Goal: Transaction & Acquisition: Subscribe to service/newsletter

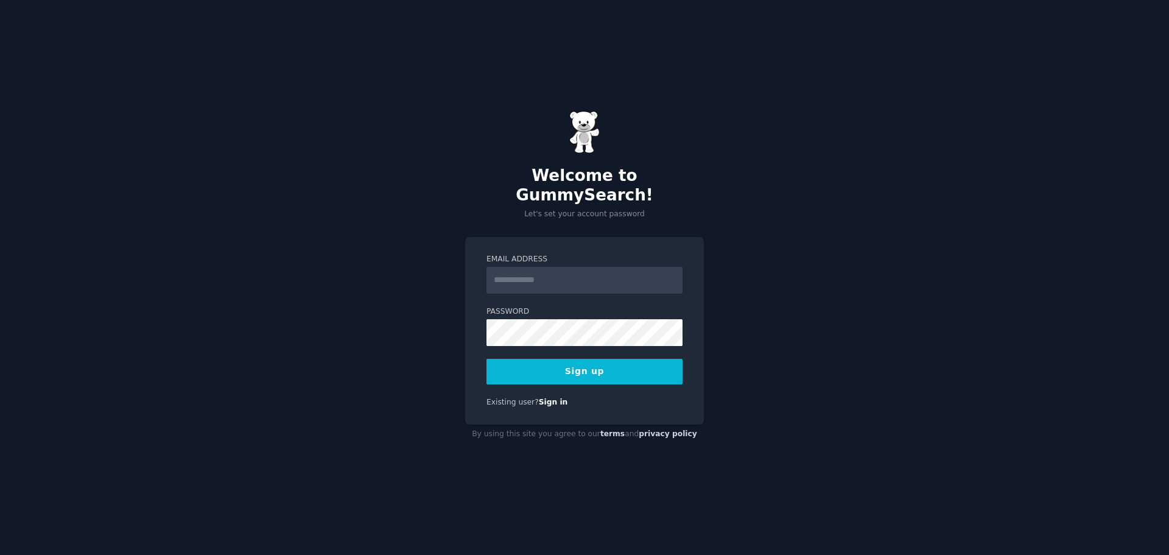
click at [470, 237] on div "Email Address Password Sign up Existing user? Sign in" at bounding box center [584, 331] width 239 height 188
click at [517, 278] on input "Email Address" at bounding box center [585, 280] width 196 height 27
click at [519, 267] on input "Email Address" at bounding box center [585, 280] width 196 height 27
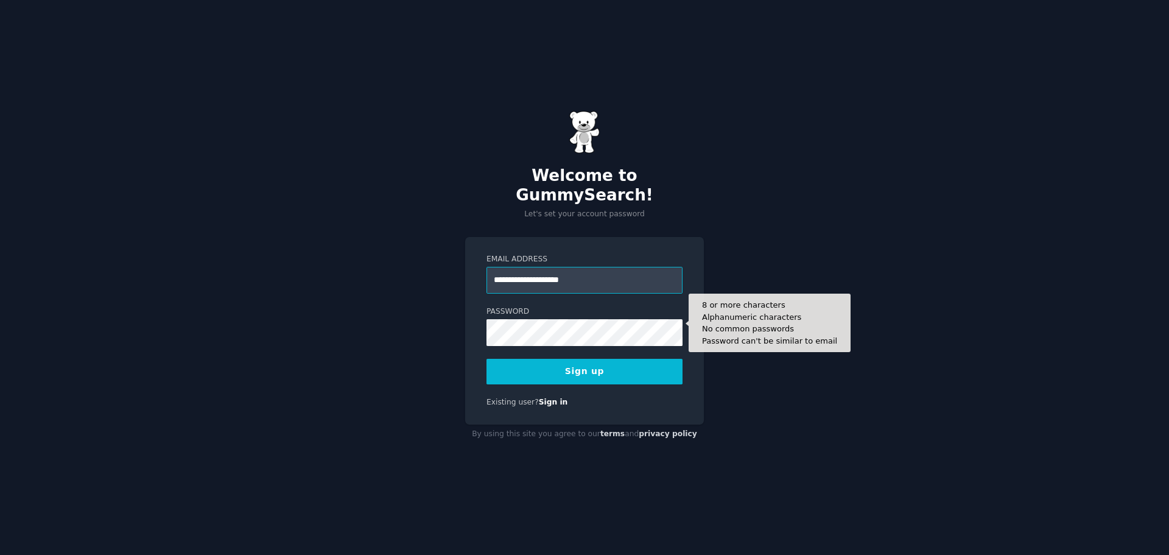
type input "**********"
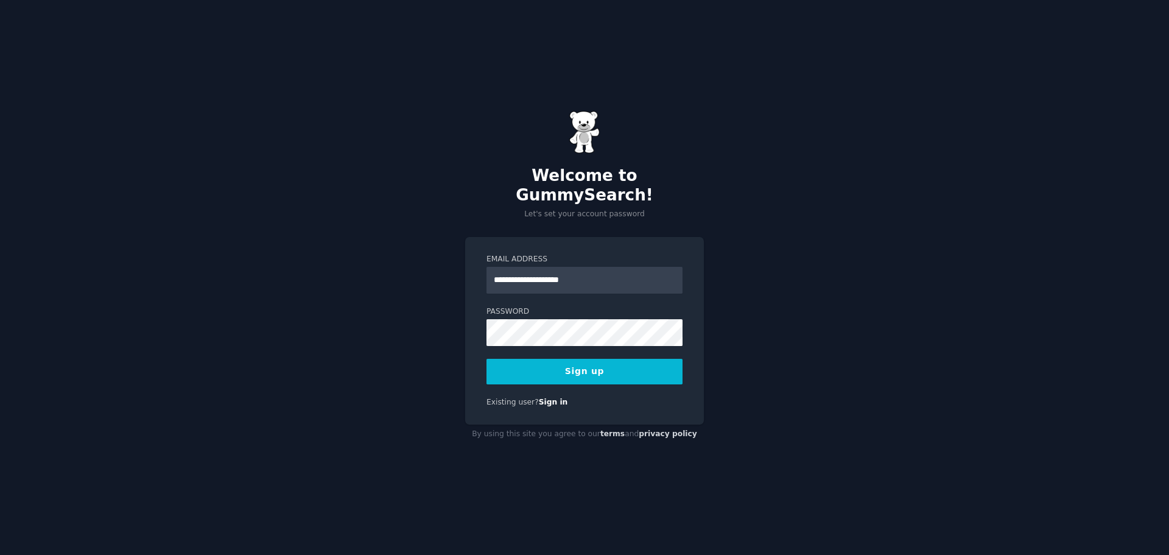
click at [538, 362] on button "Sign up" at bounding box center [585, 372] width 196 height 26
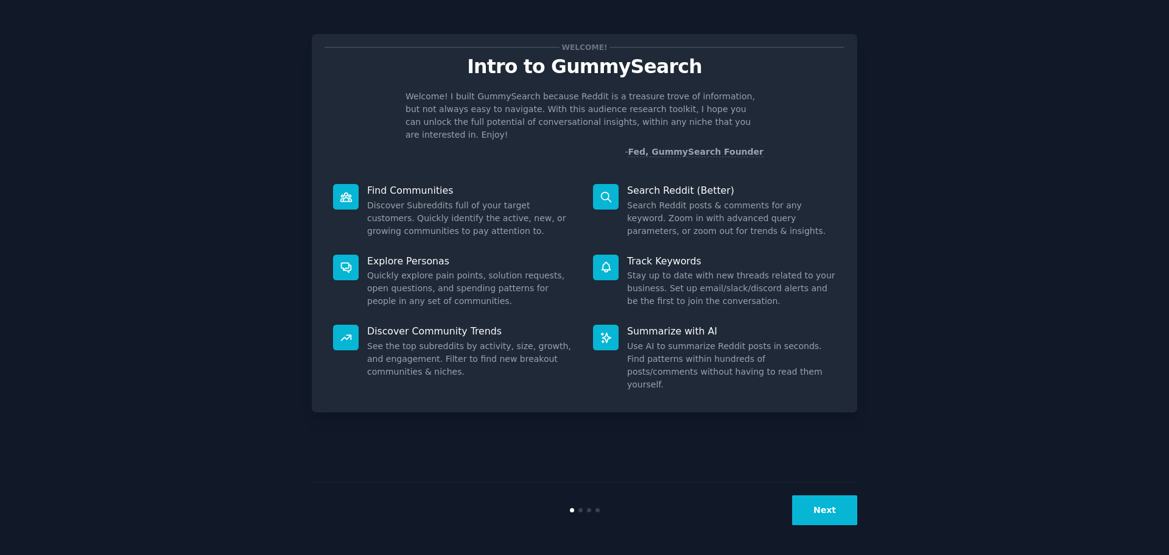
click at [822, 502] on button "Next" at bounding box center [824, 510] width 65 height 30
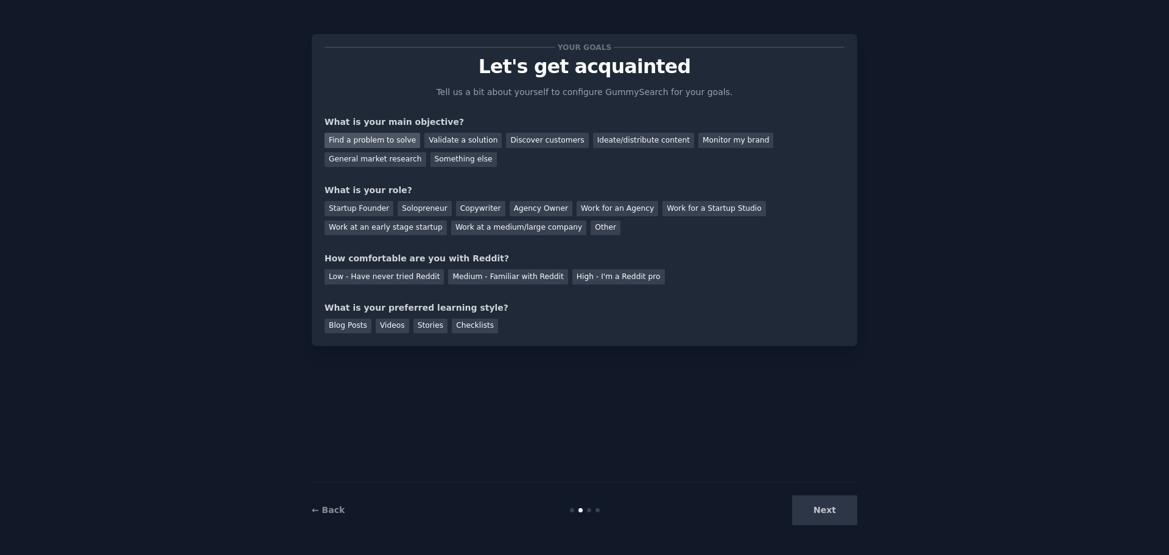
click at [383, 139] on div "Find a problem to solve" at bounding box center [373, 140] width 96 height 15
click at [351, 213] on div "Startup Founder" at bounding box center [359, 208] width 69 height 15
click at [360, 212] on div "Startup Founder" at bounding box center [359, 208] width 69 height 15
click at [414, 209] on div "Solopreneur" at bounding box center [425, 208] width 54 height 15
click at [442, 140] on div "Validate a solution" at bounding box center [463, 140] width 77 height 15
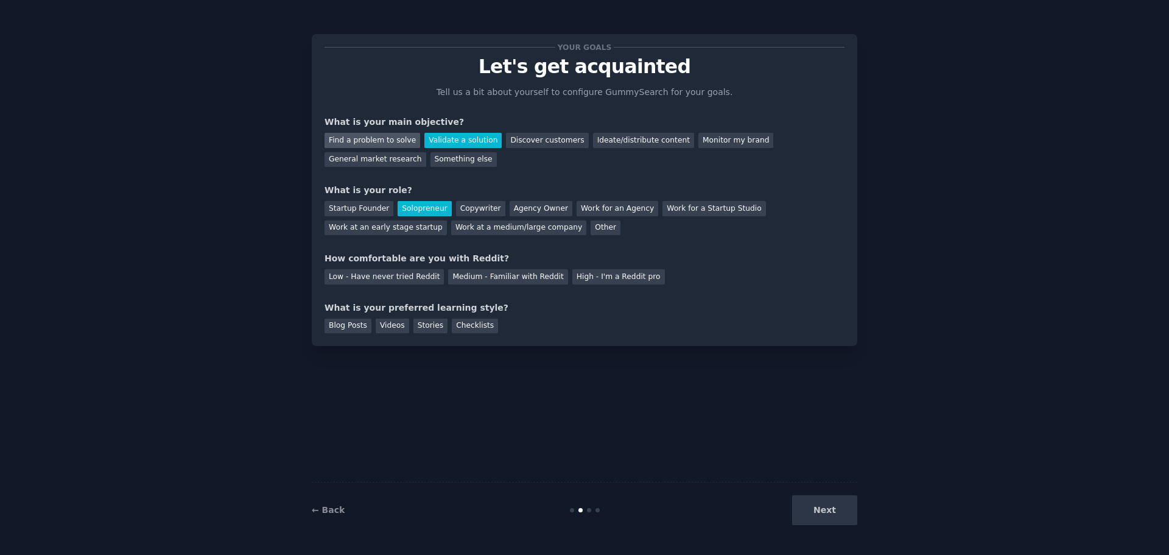
click at [387, 136] on div "Find a problem to solve" at bounding box center [373, 140] width 96 height 15
click at [476, 281] on div "Medium - Familiar with Reddit" at bounding box center [507, 276] width 119 height 15
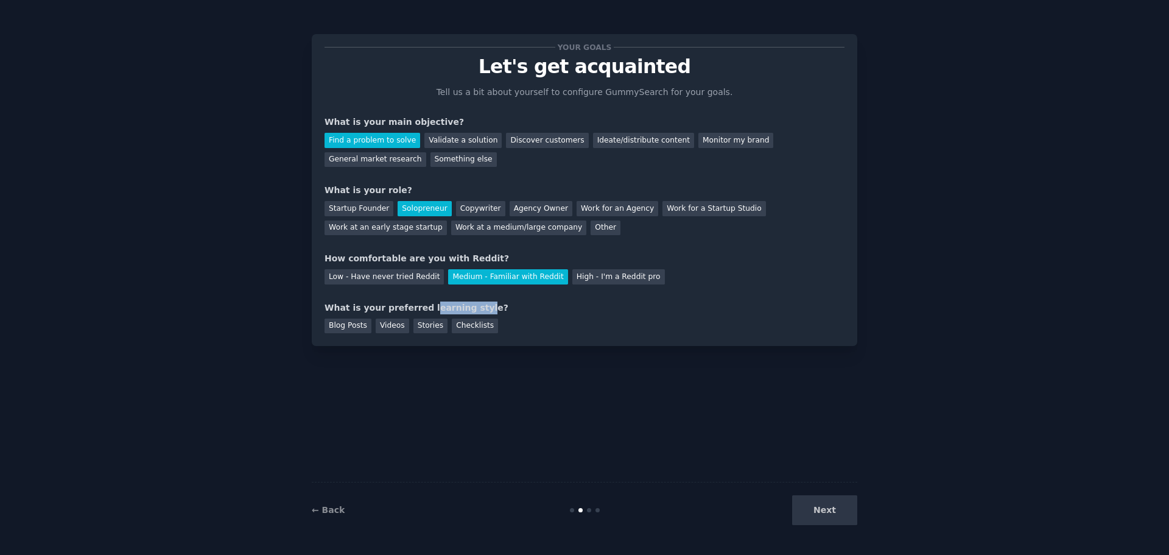
drag, startPoint x: 421, startPoint y: 306, endPoint x: 461, endPoint y: 306, distance: 40.2
click at [461, 306] on div "What is your preferred learning style?" at bounding box center [585, 308] width 520 height 13
click at [381, 324] on div "Videos" at bounding box center [393, 326] width 34 height 15
click at [357, 325] on div "Blog Posts" at bounding box center [348, 326] width 47 height 15
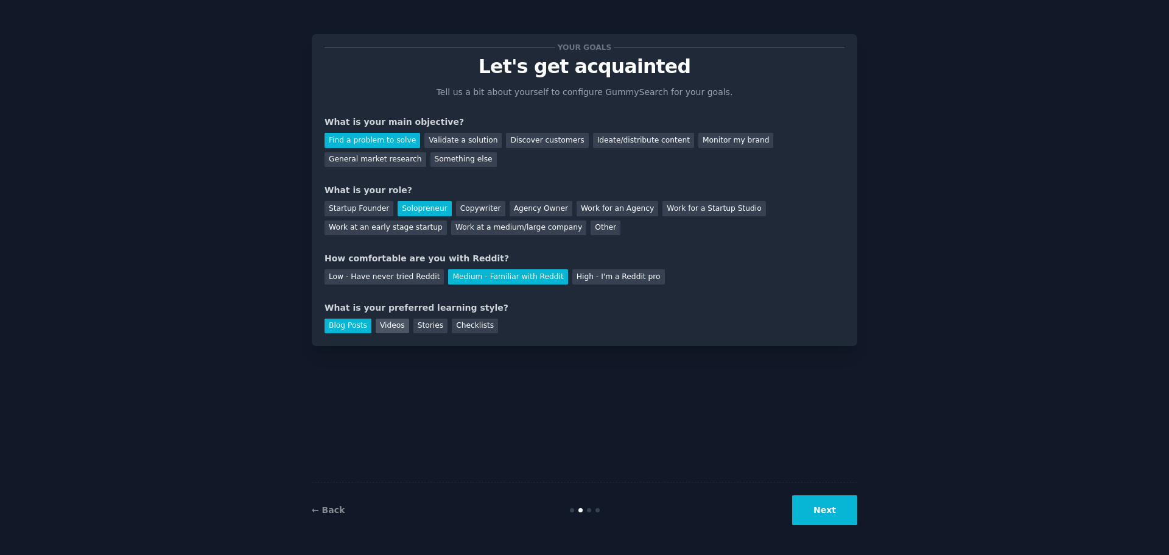
click at [387, 328] on div "Videos" at bounding box center [393, 326] width 34 height 15
click at [821, 515] on button "Next" at bounding box center [824, 510] width 65 height 30
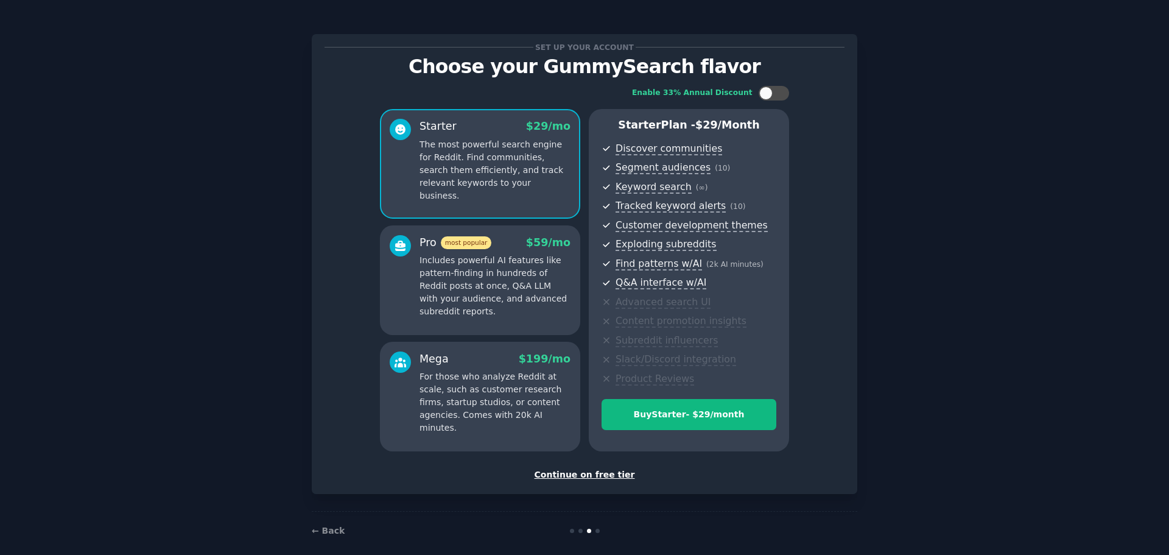
click at [599, 471] on div "Continue on free tier" at bounding box center [585, 474] width 520 height 13
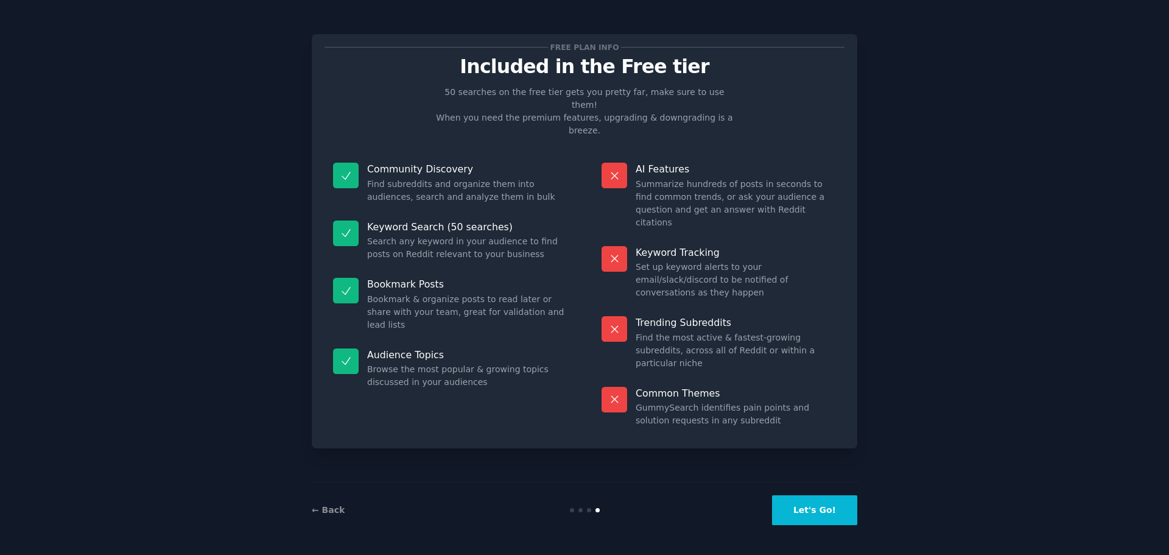
click at [814, 509] on button "Let's Go!" at bounding box center [814, 510] width 85 height 30
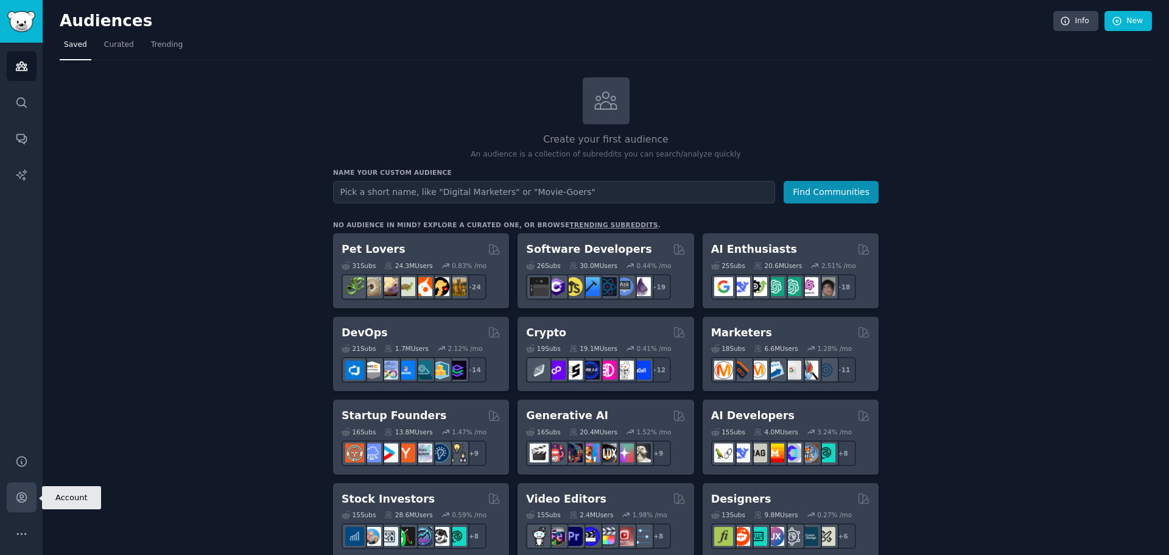
click at [17, 499] on icon "Sidebar" at bounding box center [21, 498] width 10 height 10
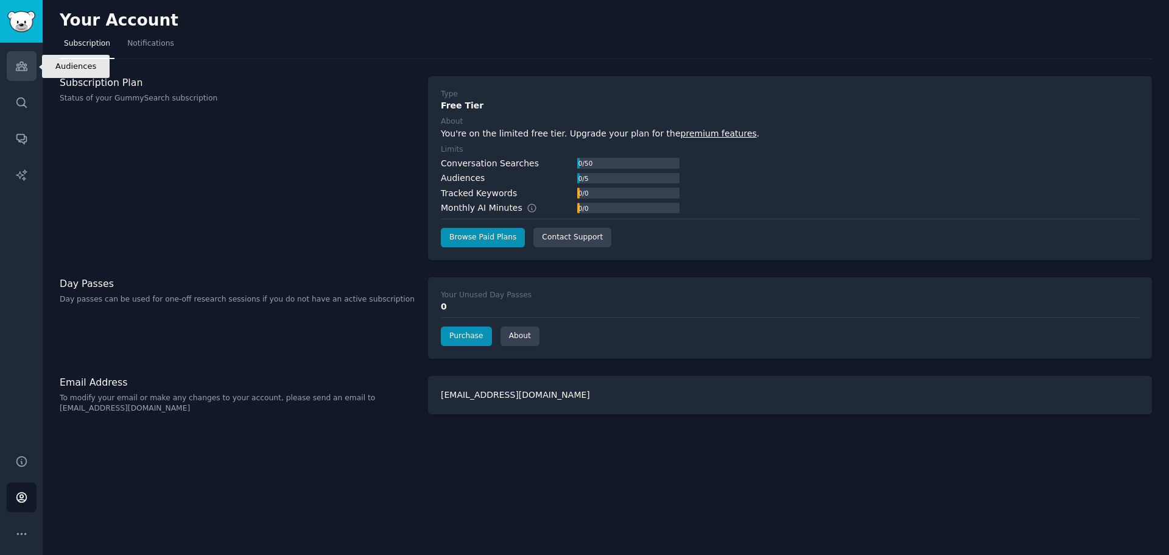
click at [22, 74] on link "Audiences" at bounding box center [22, 66] width 30 height 30
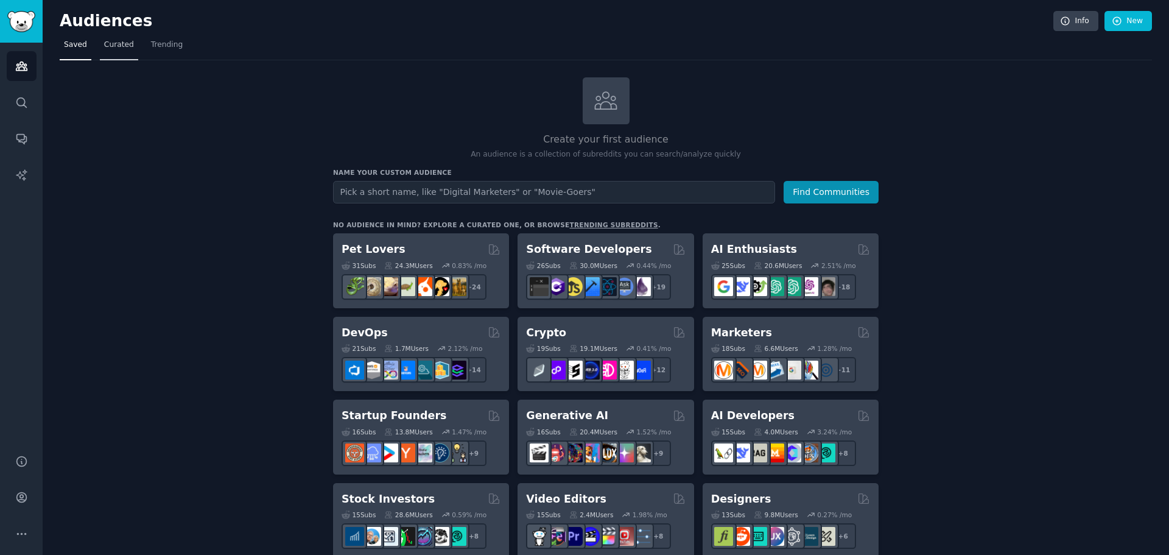
click at [113, 51] on link "Curated" at bounding box center [119, 47] width 38 height 25
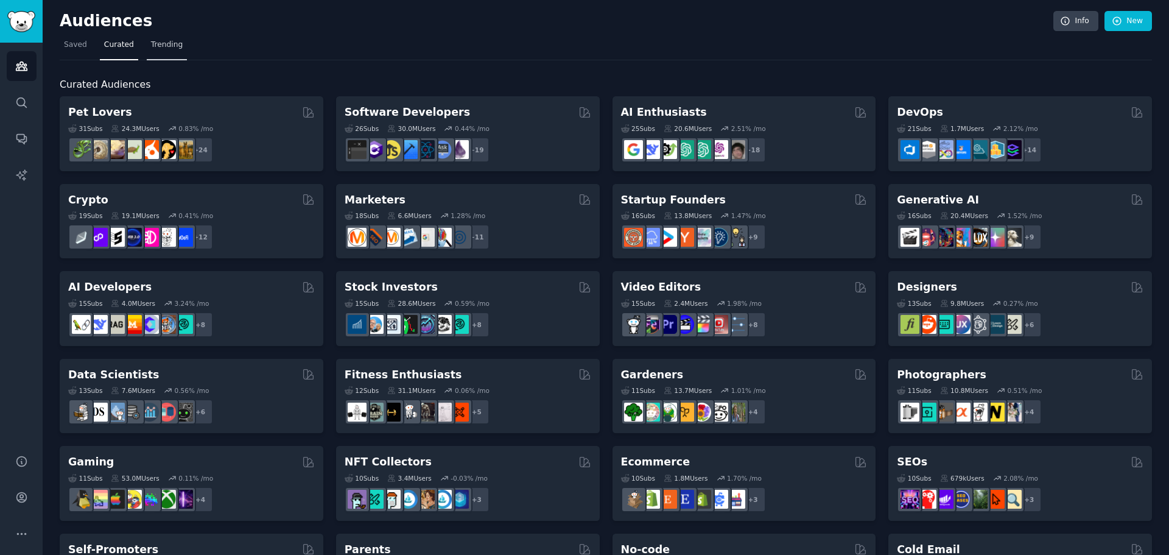
click at [156, 51] on link "Trending" at bounding box center [167, 47] width 40 height 25
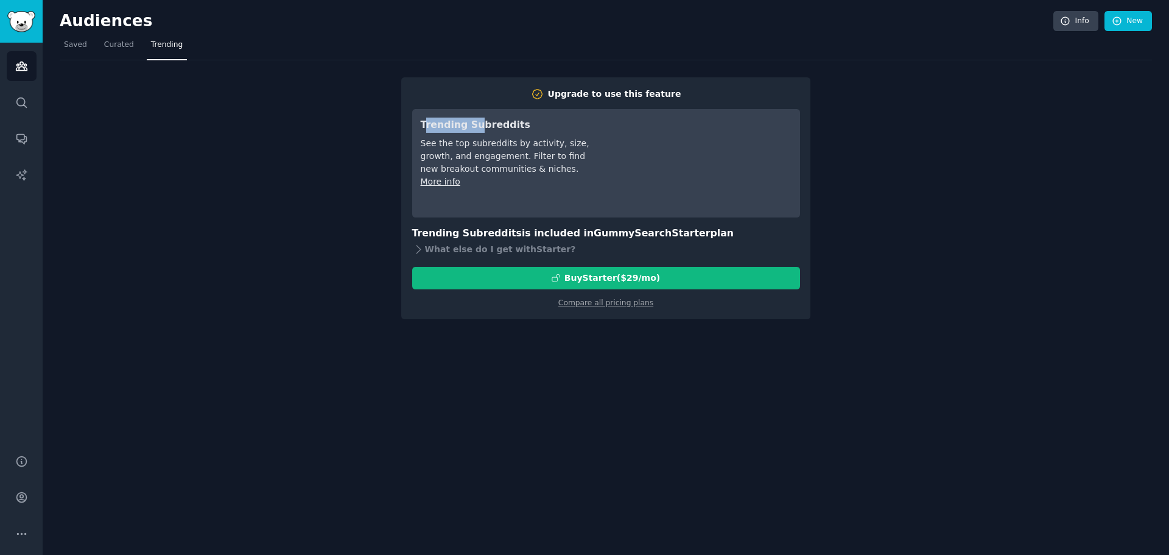
drag, startPoint x: 426, startPoint y: 125, endPoint x: 473, endPoint y: 127, distance: 46.3
click at [473, 127] on h3 "Trending Subreddits" at bounding box center [506, 125] width 171 height 15
click at [417, 247] on icon at bounding box center [418, 249] width 13 height 13
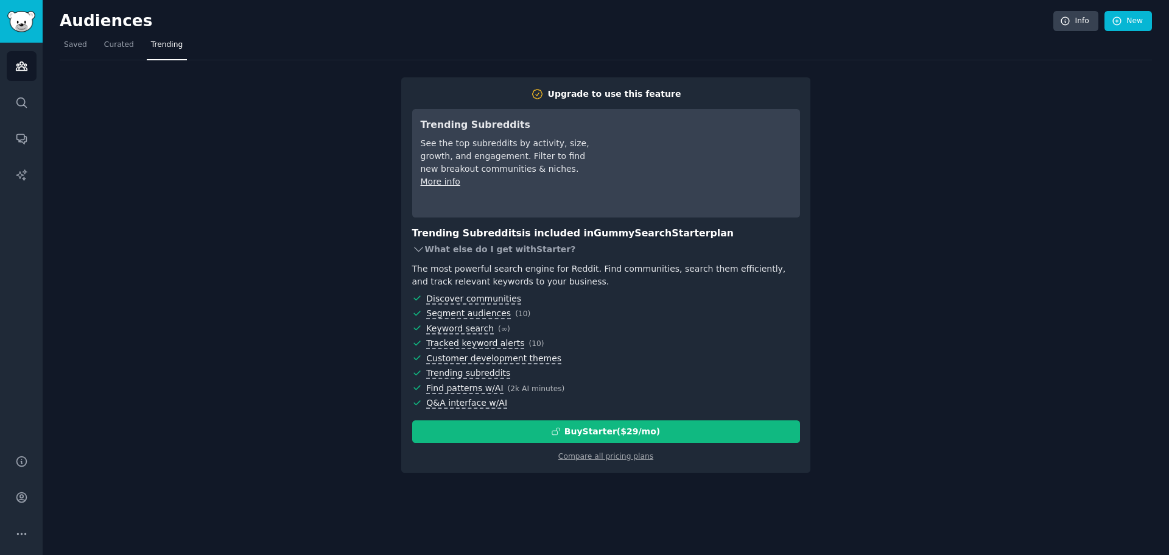
click at [417, 247] on icon at bounding box center [418, 249] width 13 height 13
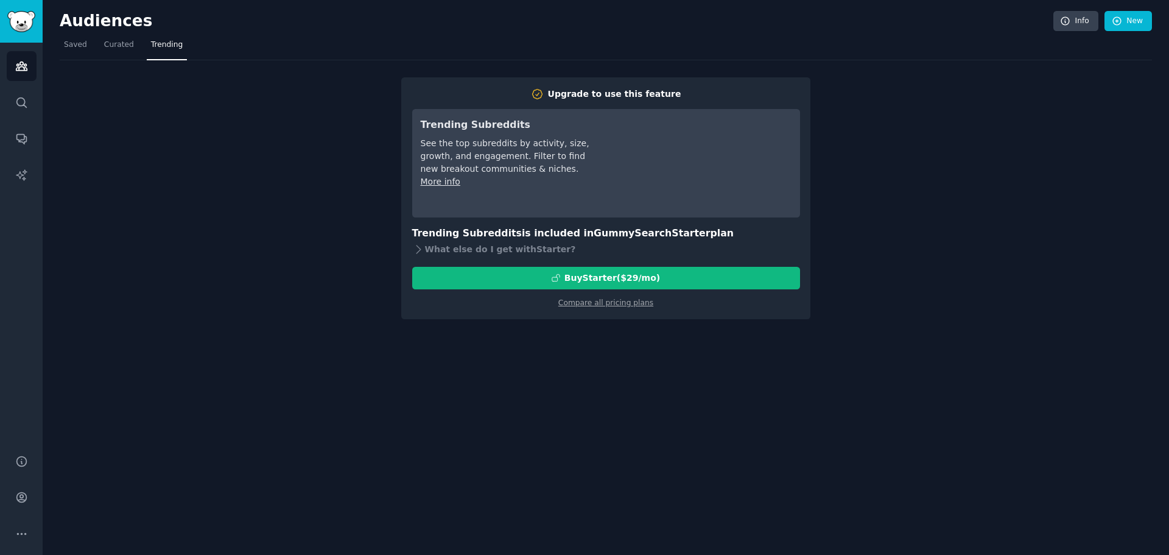
click at [364, 236] on div "Upgrade to use this feature Trending Subreddits See the top subreddits by activ…" at bounding box center [606, 189] width 1093 height 259
click at [104, 42] on span "Curated" at bounding box center [119, 45] width 30 height 11
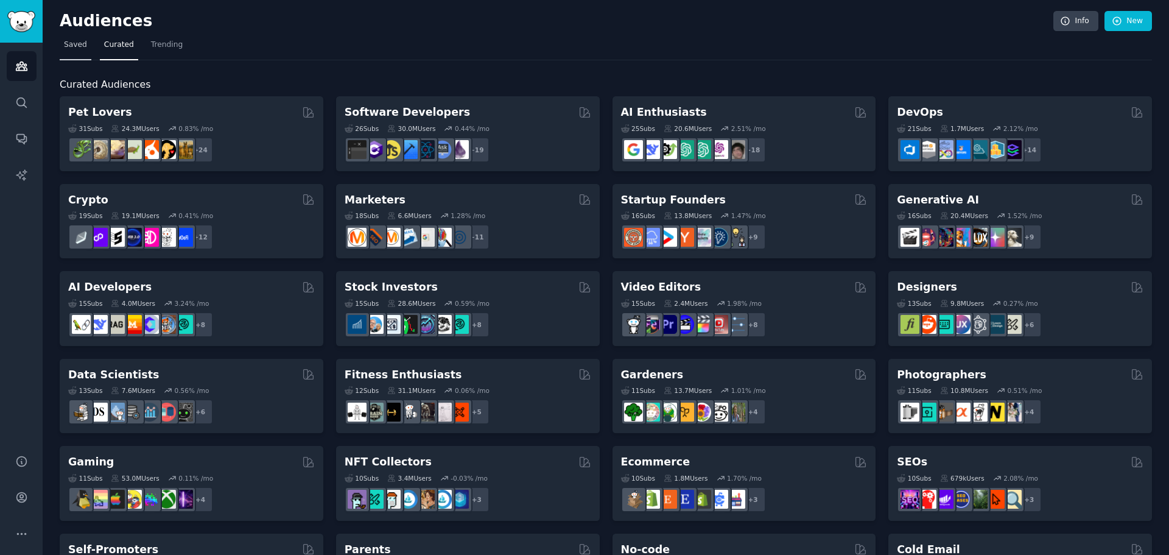
click at [70, 48] on span "Saved" at bounding box center [75, 45] width 23 height 11
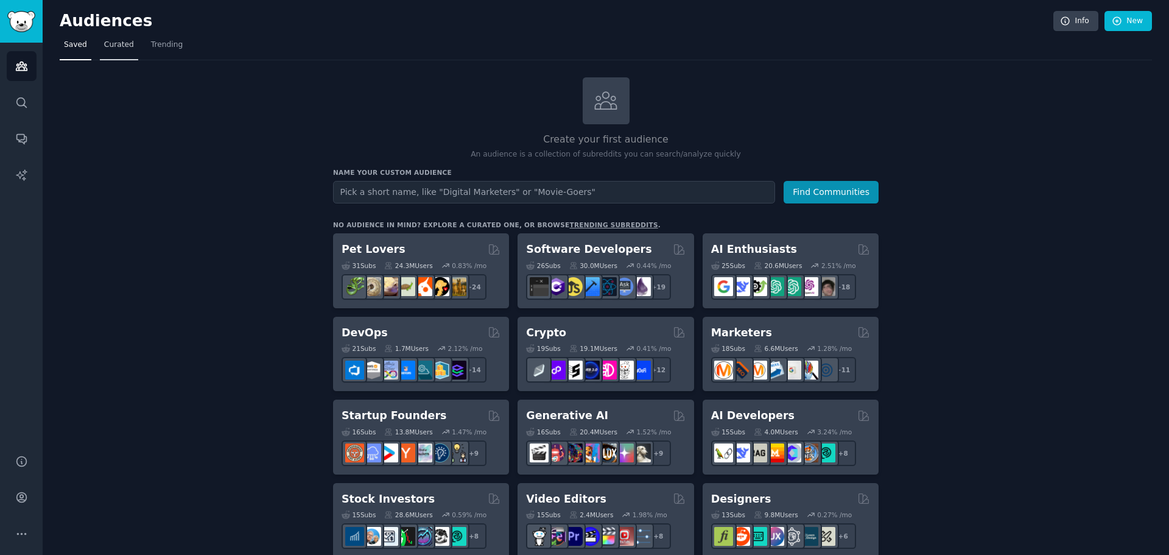
click at [121, 48] on span "Curated" at bounding box center [119, 45] width 30 height 11
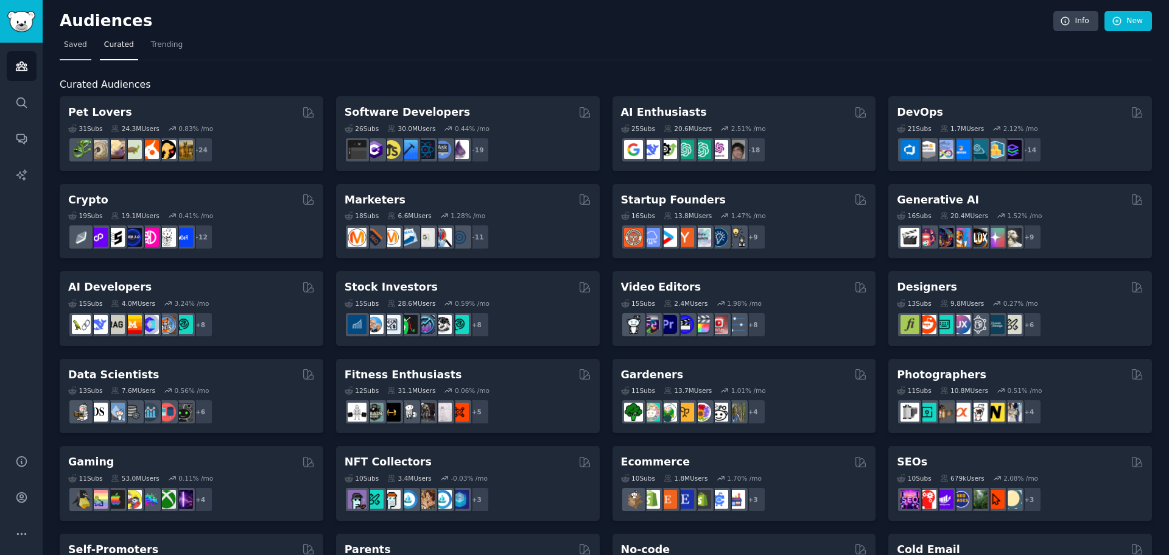
click at [74, 46] on span "Saved" at bounding box center [75, 45] width 23 height 11
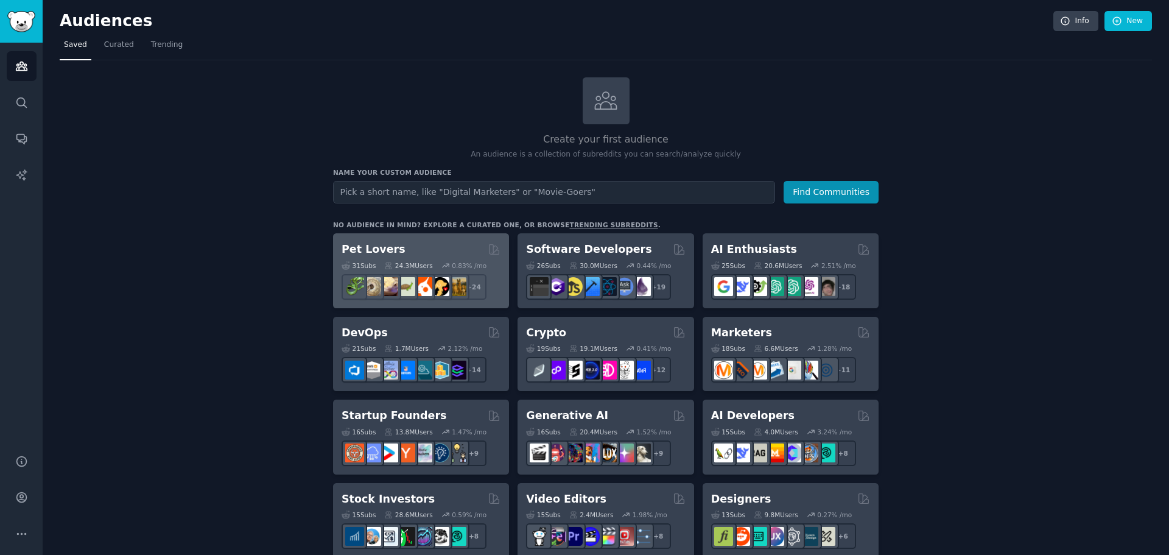
click at [367, 253] on h2 "Pet Lovers" at bounding box center [374, 249] width 64 height 15
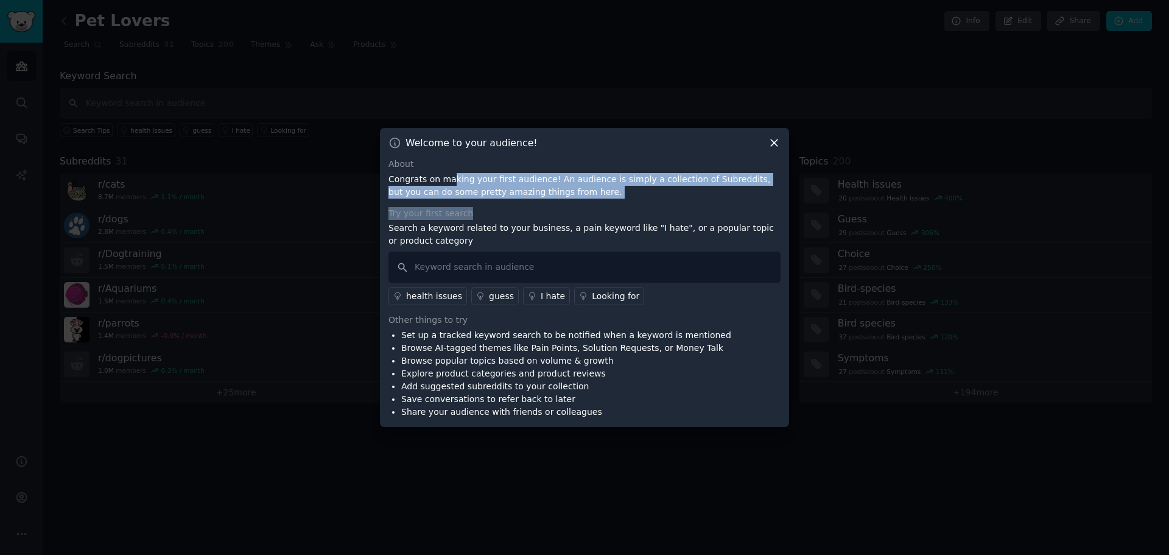
drag, startPoint x: 450, startPoint y: 180, endPoint x: 554, endPoint y: 200, distance: 106.1
click at [554, 200] on div "About Congrats on making your first audience! An audience is simply a collectio…" at bounding box center [585, 288] width 392 height 261
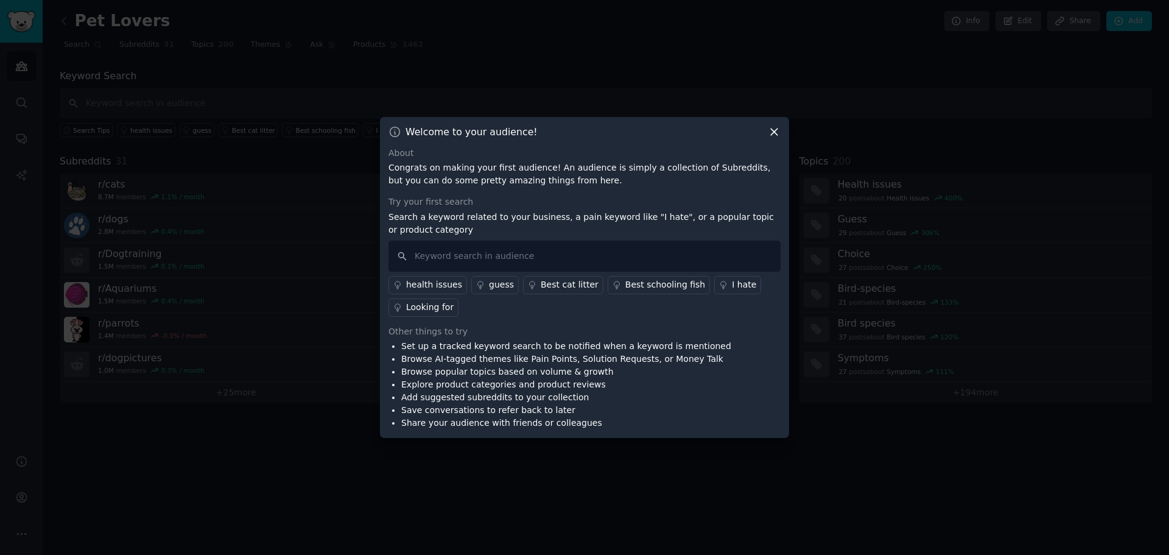
click at [772, 133] on icon at bounding box center [774, 131] width 13 height 13
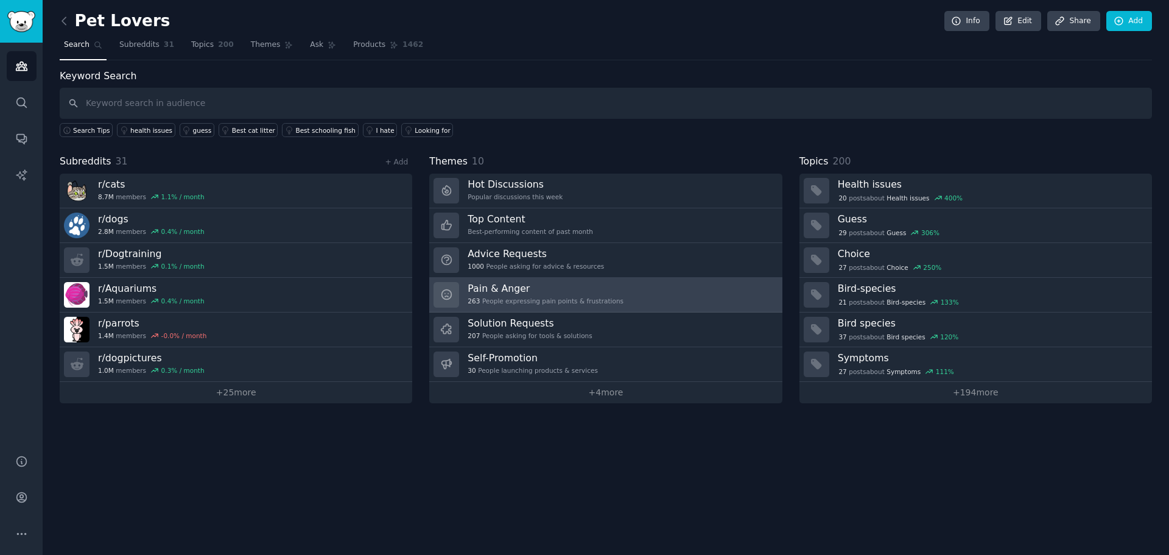
click at [510, 291] on h3 "Pain & Anger" at bounding box center [546, 288] width 156 height 13
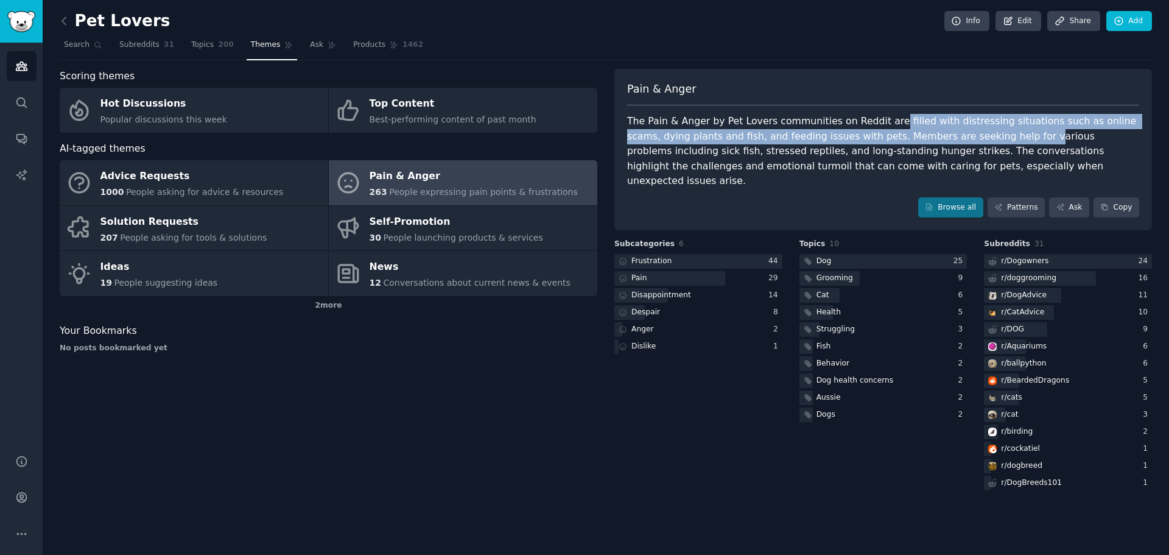
drag, startPoint x: 897, startPoint y: 118, endPoint x: 951, endPoint y: 139, distance: 58.5
click at [951, 139] on div "The Pain & Anger by Pet Lovers communities on Reddit are filled with distressin…" at bounding box center [883, 151] width 512 height 75
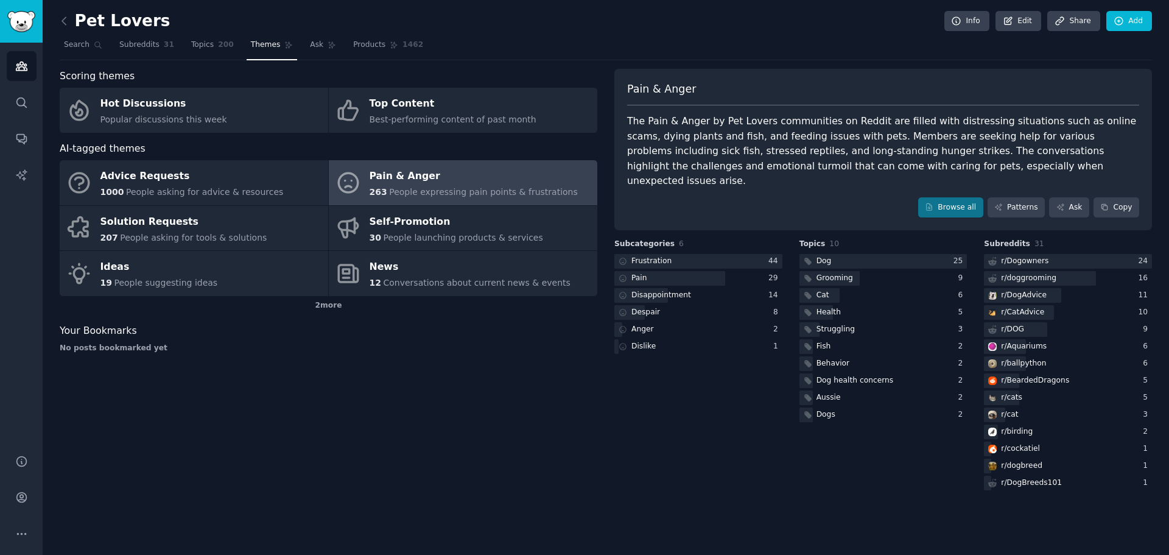
click at [1013, 182] on div "Pain & Anger The Pain & Anger by Pet Lovers communities on Reddit are filled wi…" at bounding box center [884, 150] width 538 height 162
click at [1013, 197] on link "Patterns" at bounding box center [1016, 207] width 57 height 21
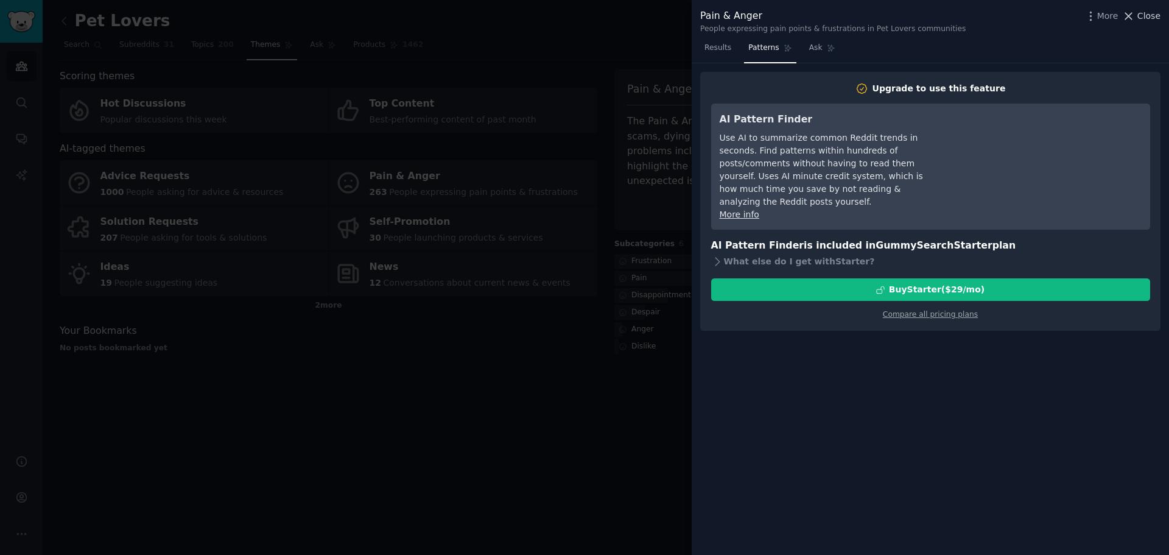
click at [1135, 14] on icon at bounding box center [1129, 16] width 13 height 13
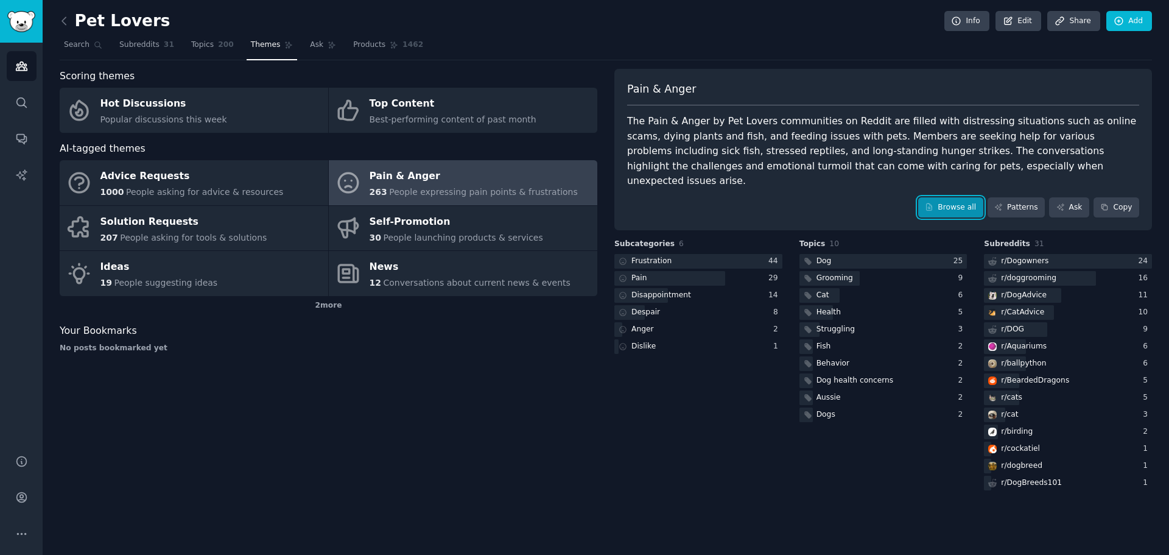
click at [954, 197] on link "Browse all" at bounding box center [951, 207] width 65 height 21
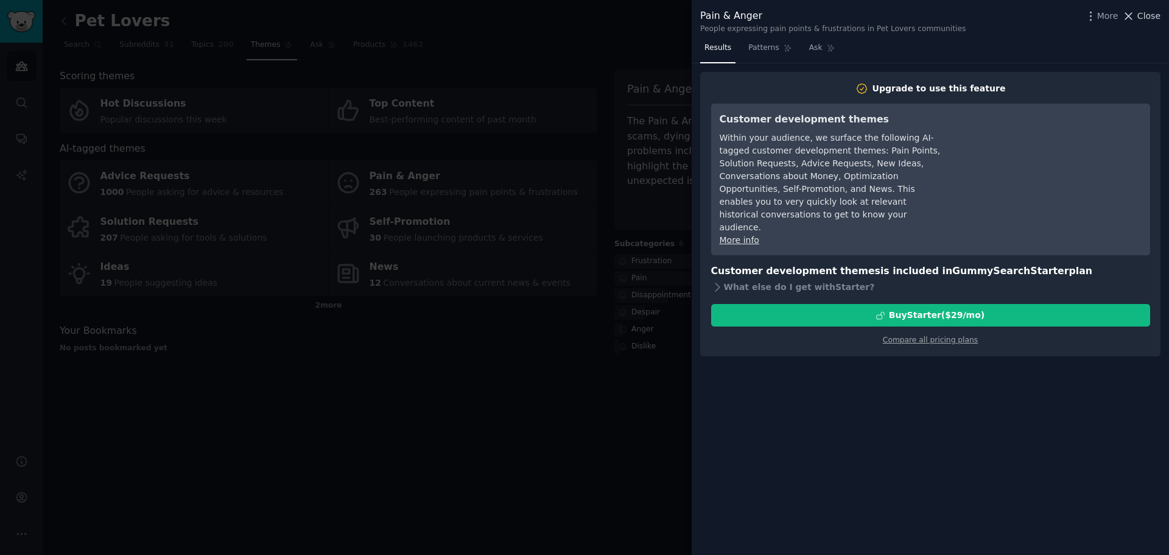
click at [1135, 13] on icon at bounding box center [1129, 16] width 13 height 13
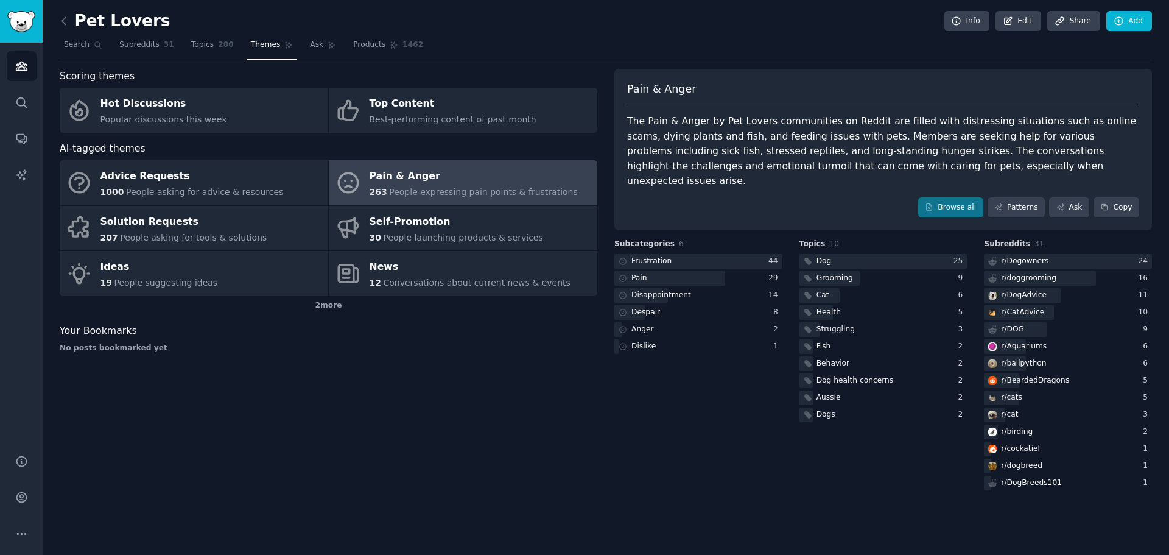
click at [660, 458] on div "Subcategories 6 Frustration 44 Pain 29 Disappointment 14 Despair 8 Anger 2 Disl…" at bounding box center [699, 366] width 168 height 254
click at [1032, 256] on div "r/ Dogowners" at bounding box center [1025, 261] width 48 height 11
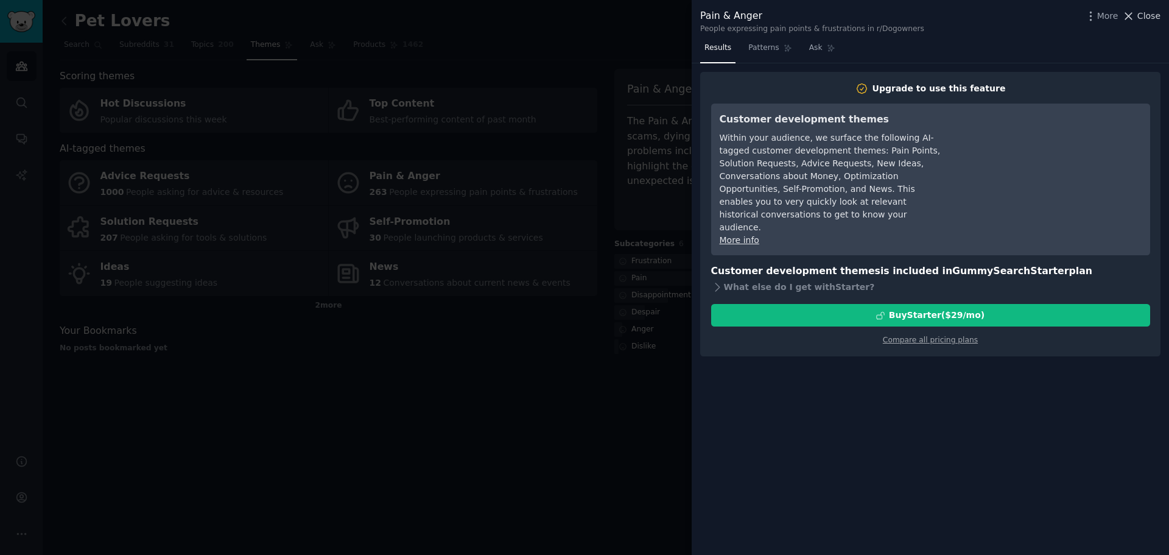
click at [1146, 16] on span "Close" at bounding box center [1149, 16] width 23 height 13
